Goal: Find specific page/section: Find specific page/section

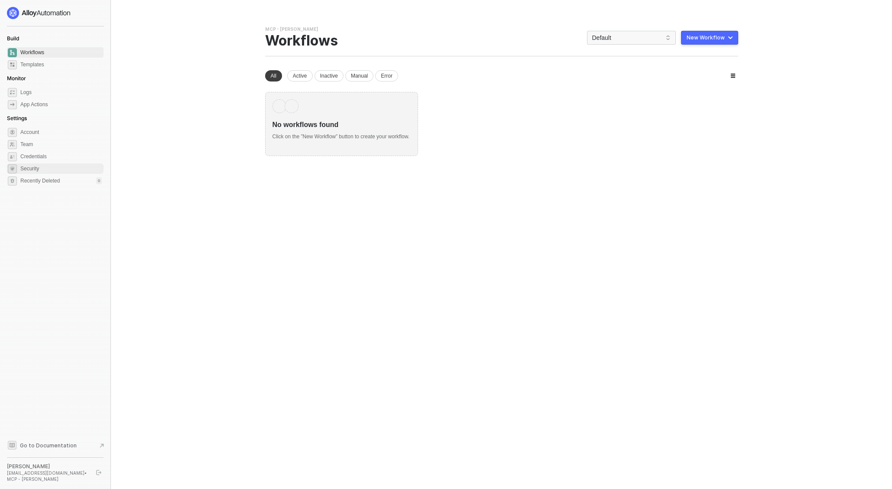
click at [39, 168] on span "Security" at bounding box center [60, 168] width 81 height 10
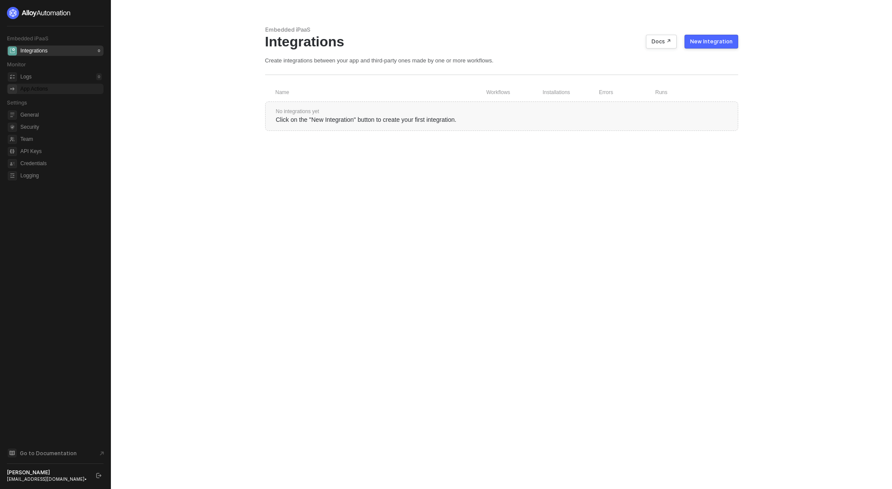
click at [37, 88] on div "App Actions" at bounding box center [33, 88] width 27 height 7
